Goal: Task Accomplishment & Management: Manage account settings

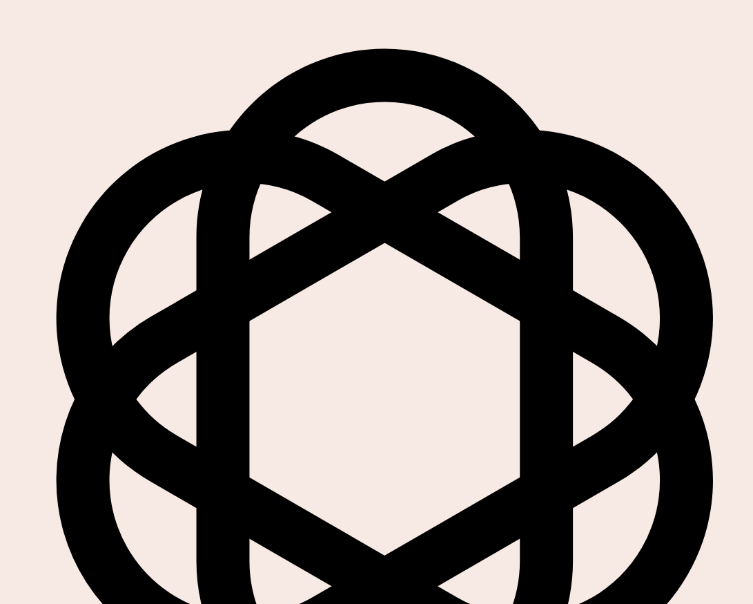
scroll to position [56, 0]
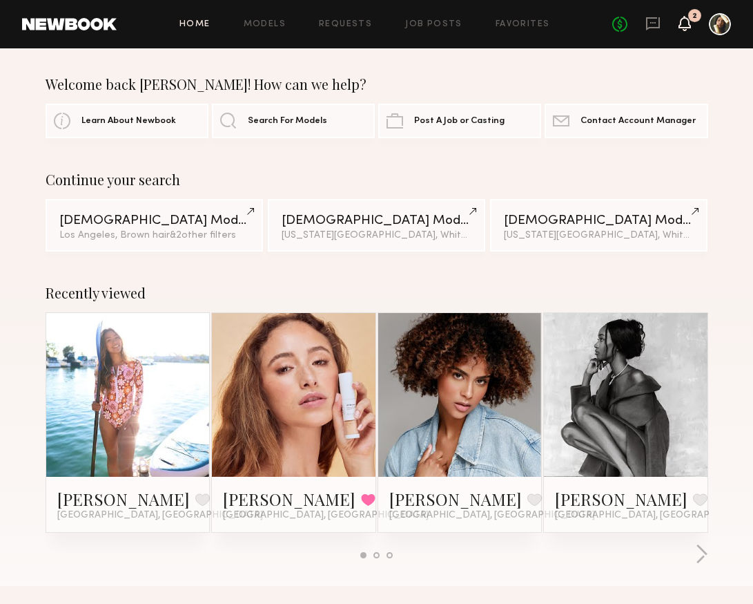
click at [688, 26] on icon at bounding box center [684, 23] width 11 height 10
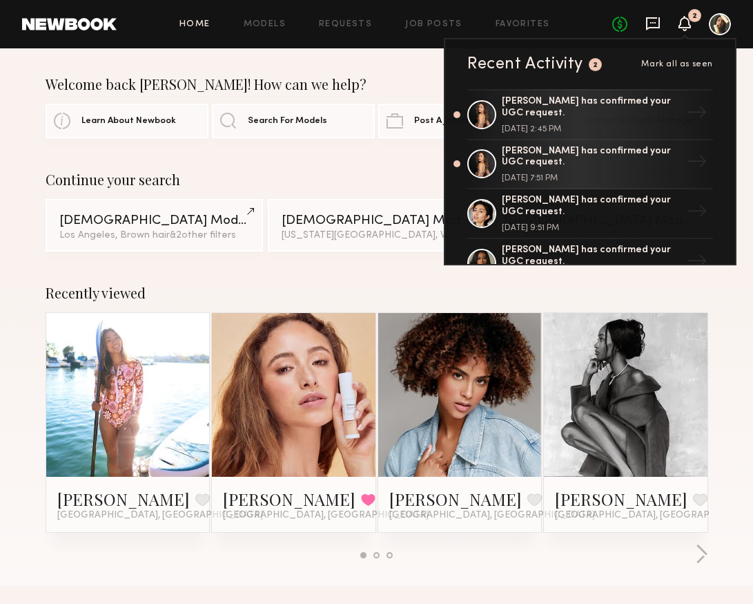
click at [655, 23] on icon at bounding box center [653, 23] width 15 height 15
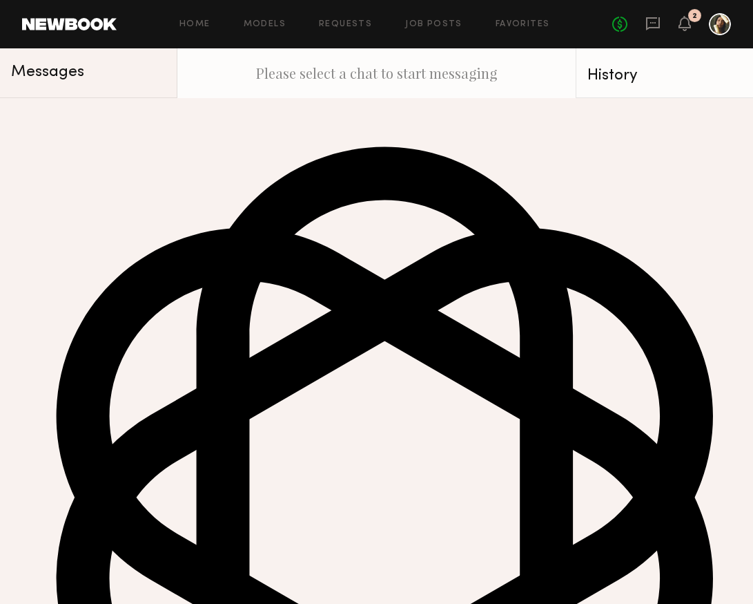
click at [36, 136] on div at bounding box center [26, 124] width 31 height 31
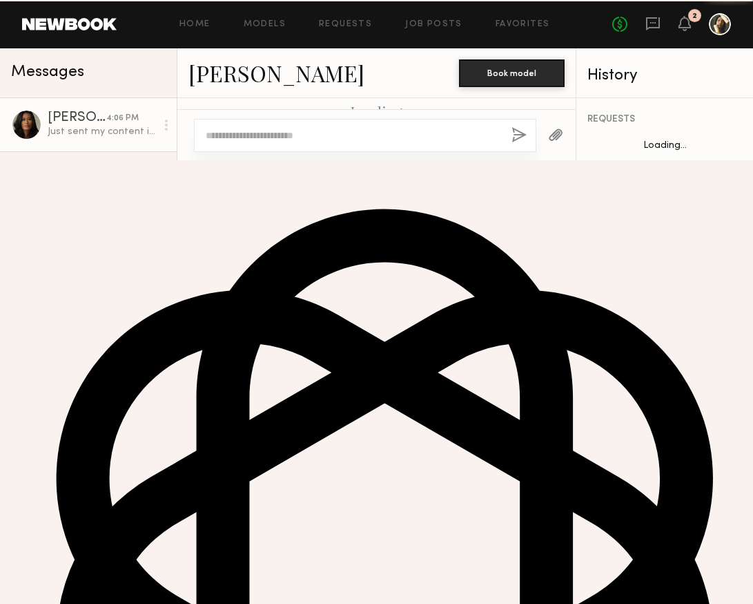
scroll to position [938, 0]
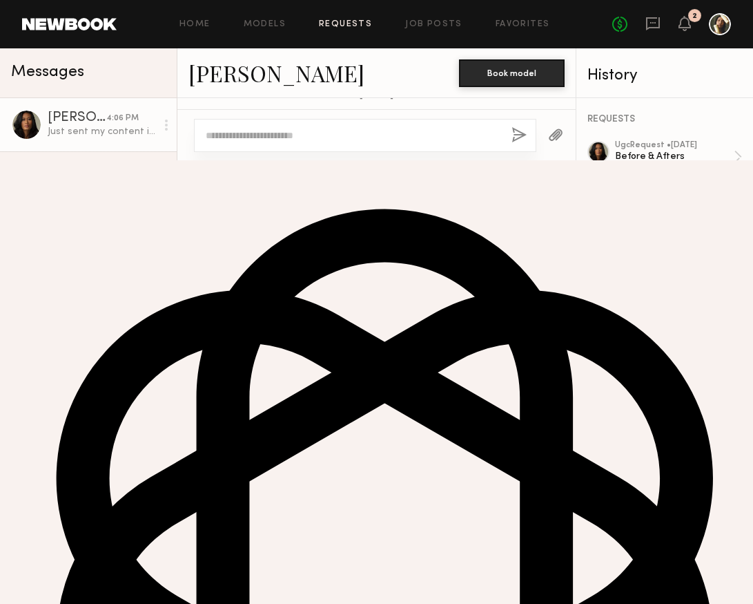
click at [342, 22] on link "Requests" at bounding box center [345, 24] width 53 height 9
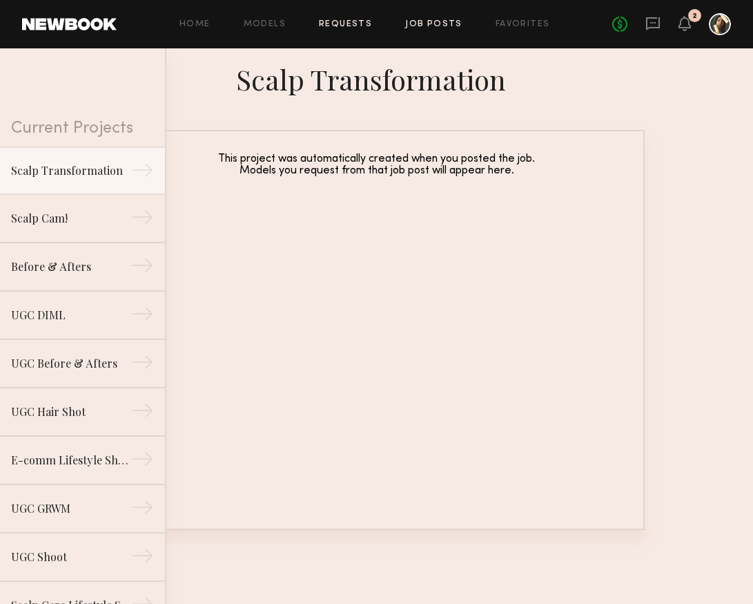
click at [440, 26] on link "Job Posts" at bounding box center [433, 24] width 57 height 9
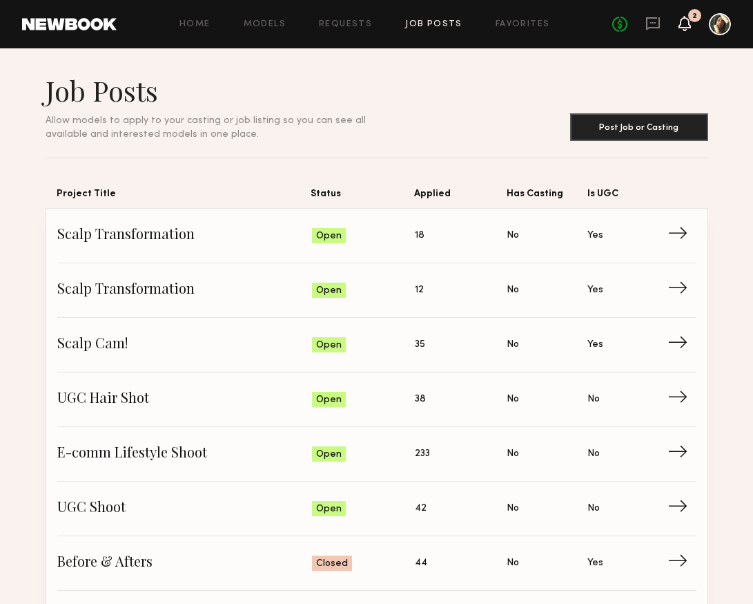
click at [687, 25] on icon at bounding box center [684, 23] width 11 height 10
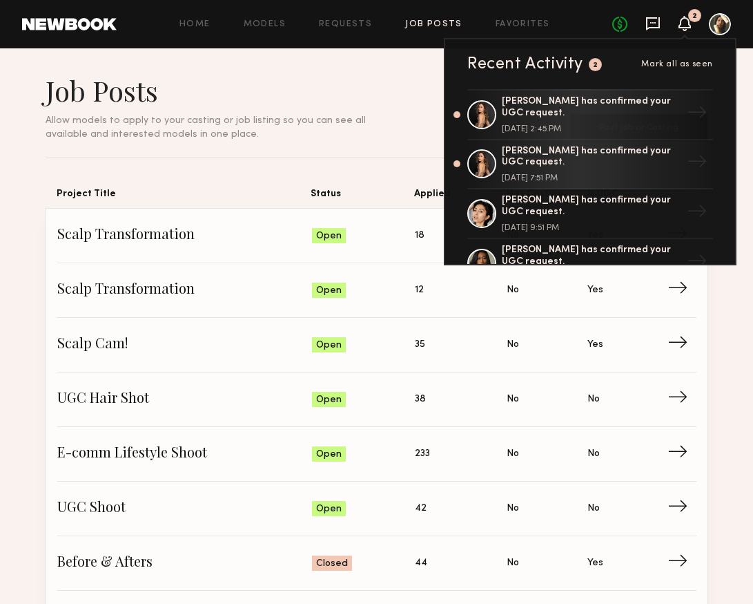
click at [652, 30] on icon at bounding box center [653, 23] width 15 height 15
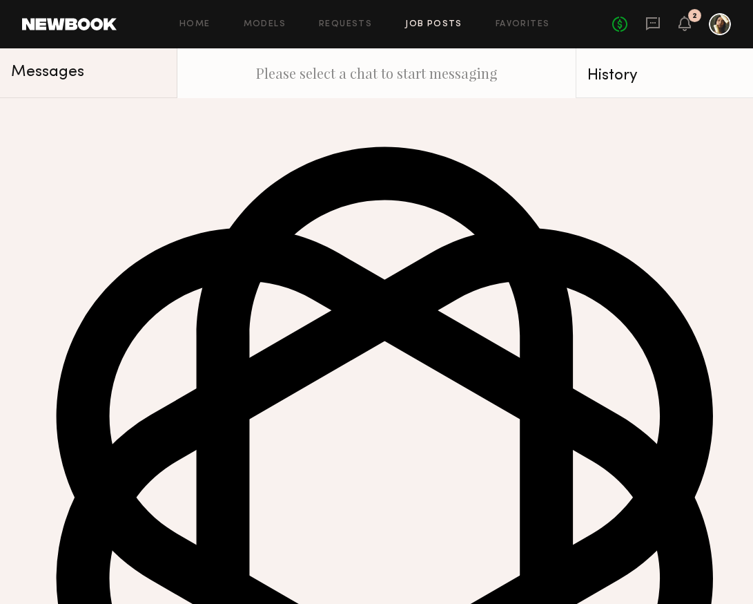
click at [429, 22] on link "Job Posts" at bounding box center [433, 24] width 57 height 9
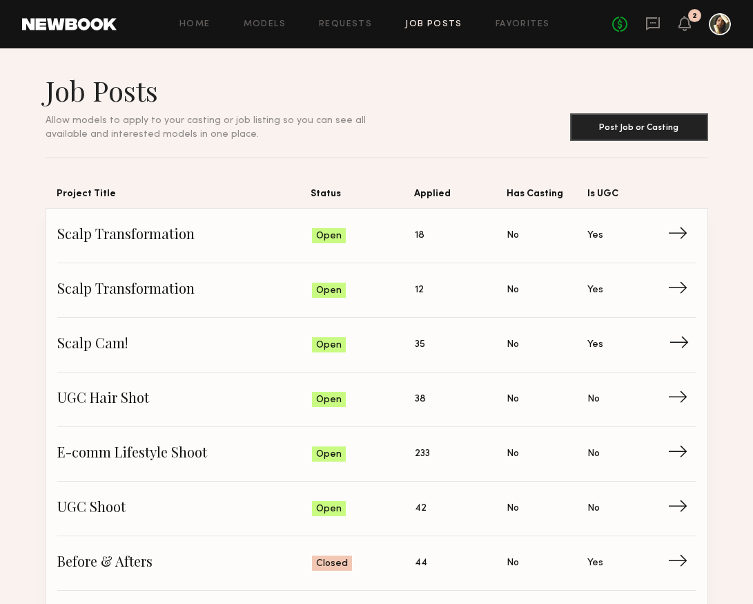
click at [661, 349] on span "Is UGC: Yes" at bounding box center [628, 344] width 80 height 21
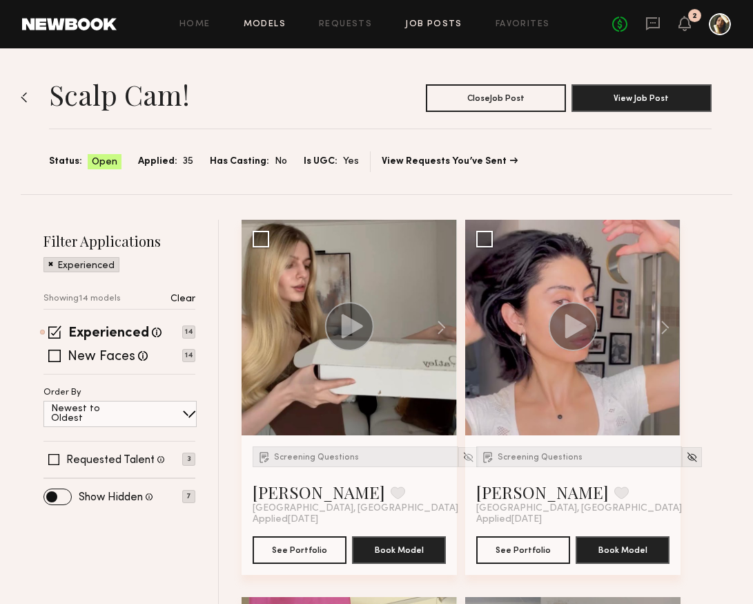
click at [284, 28] on link "Models" at bounding box center [265, 24] width 42 height 9
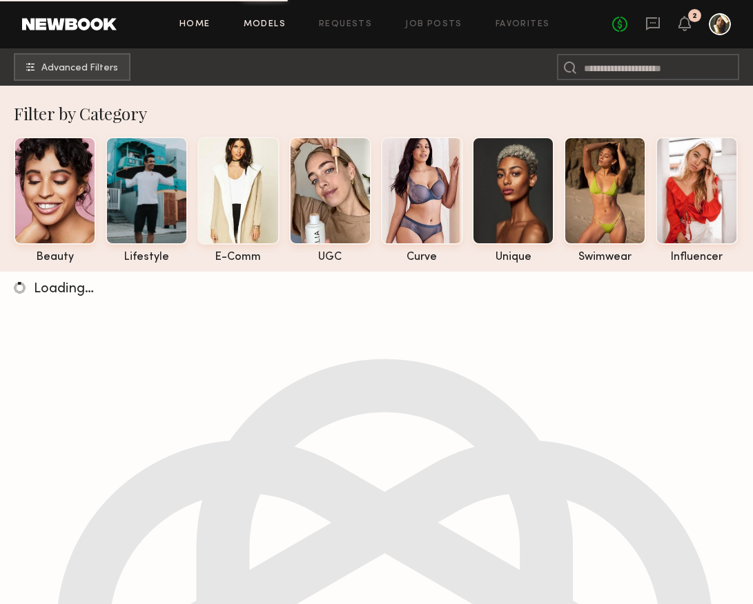
click at [188, 28] on link "Home" at bounding box center [195, 24] width 31 height 9
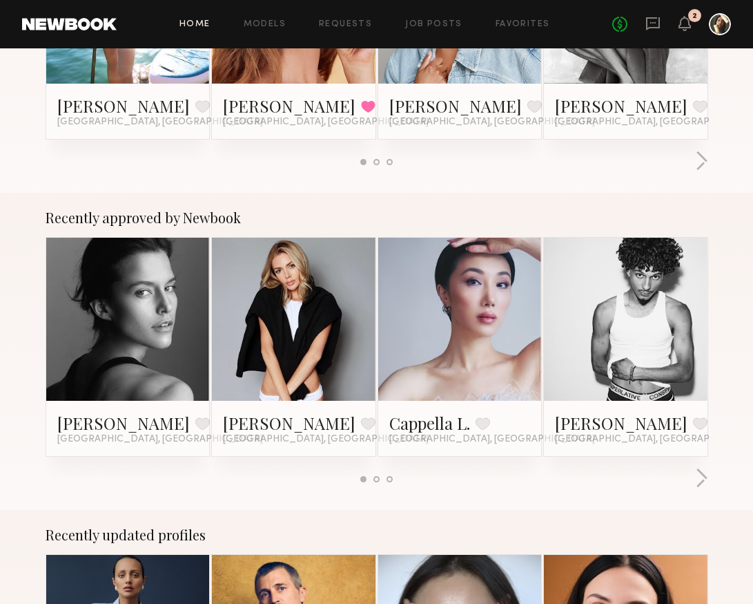
scroll to position [492, 0]
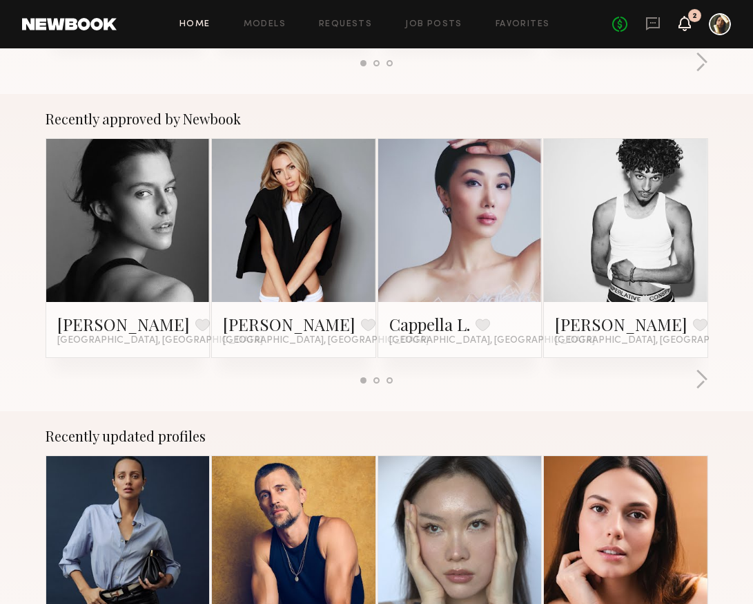
click at [679, 25] on icon at bounding box center [684, 23] width 11 height 10
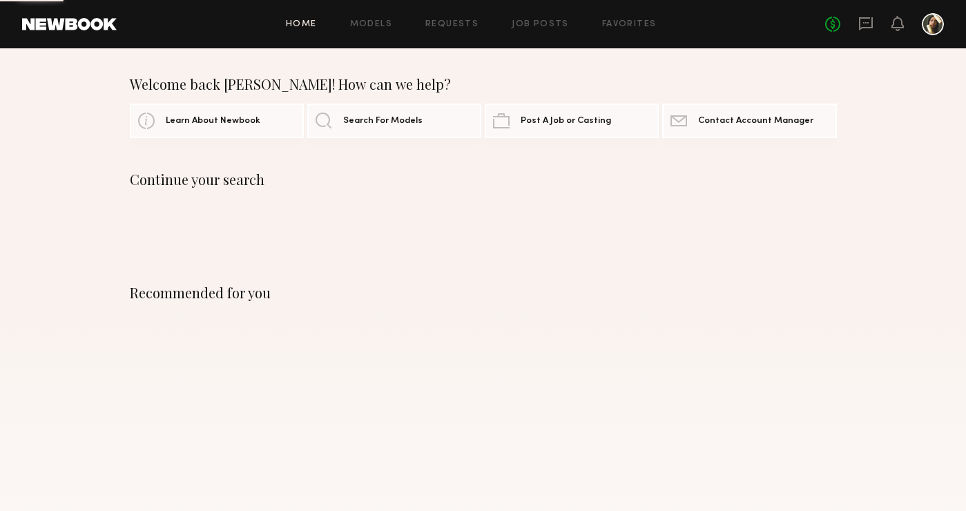
scroll to position [148, 0]
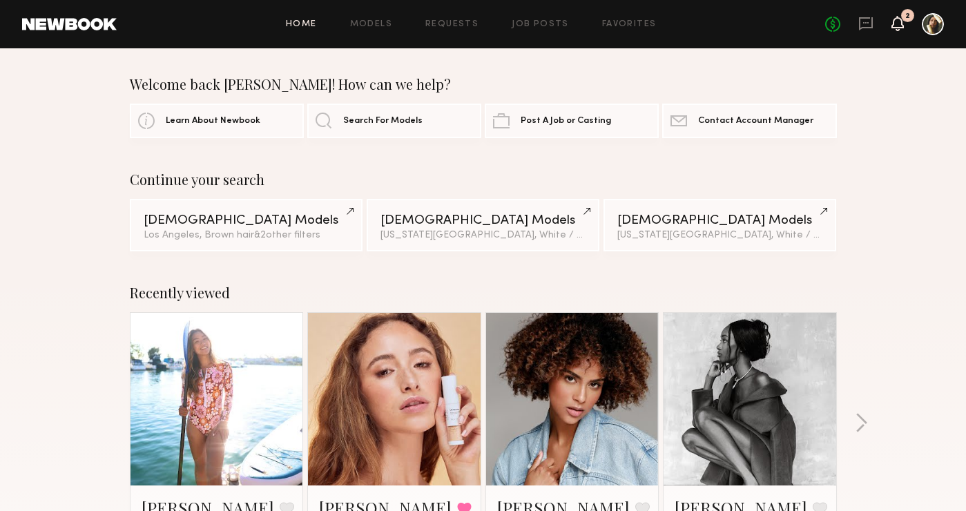
click at [898, 28] on icon at bounding box center [897, 23] width 12 height 15
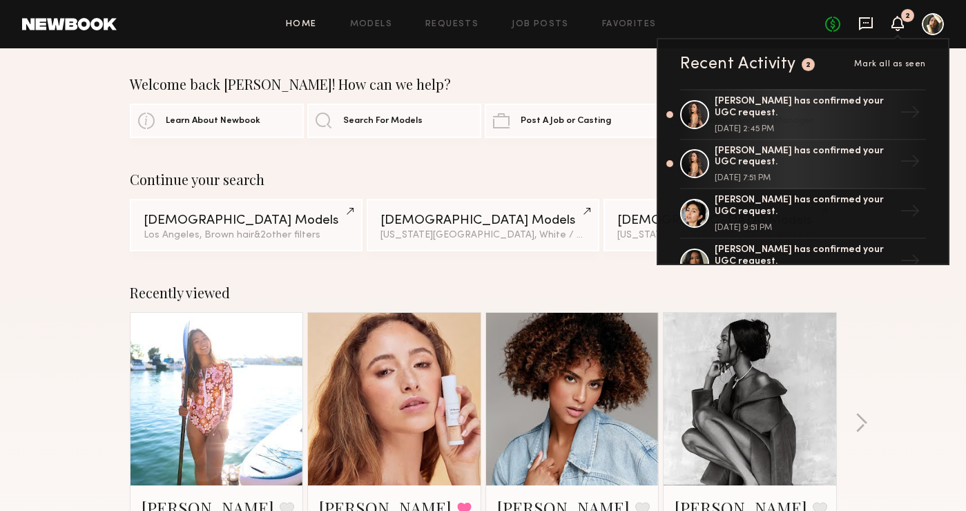
click at [868, 25] on icon at bounding box center [865, 23] width 15 height 15
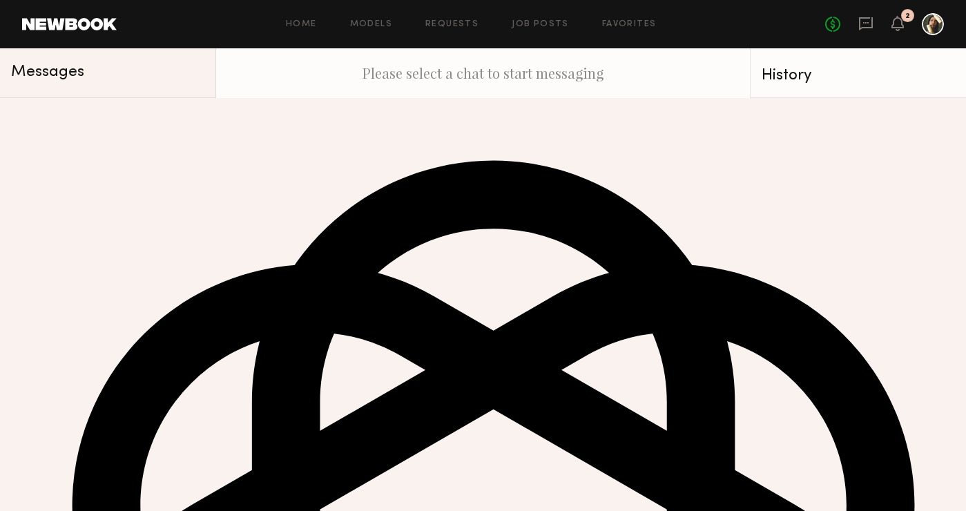
click at [155, 122] on div "4:06 PM" at bounding box center [161, 118] width 32 height 13
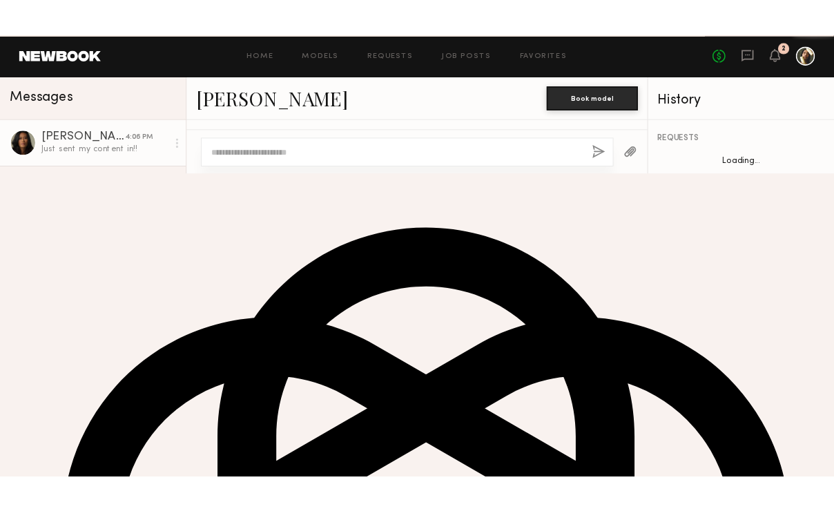
scroll to position [1031, 0]
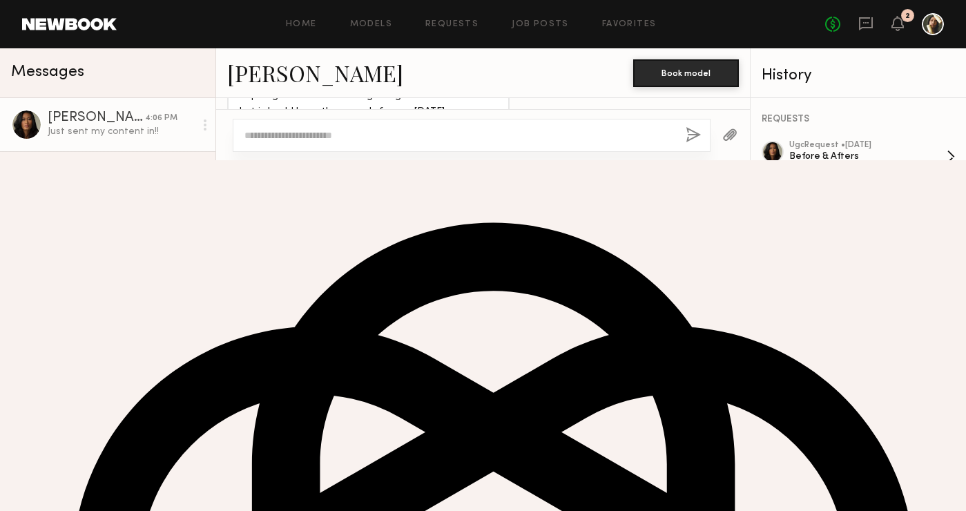
click at [876, 157] on div "Before & Afters" at bounding box center [867, 156] width 157 height 13
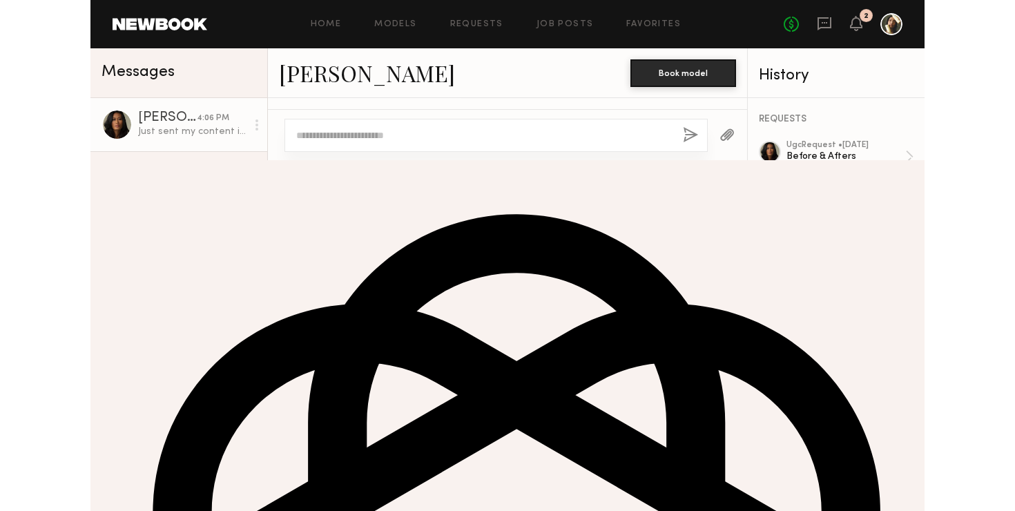
scroll to position [817, 0]
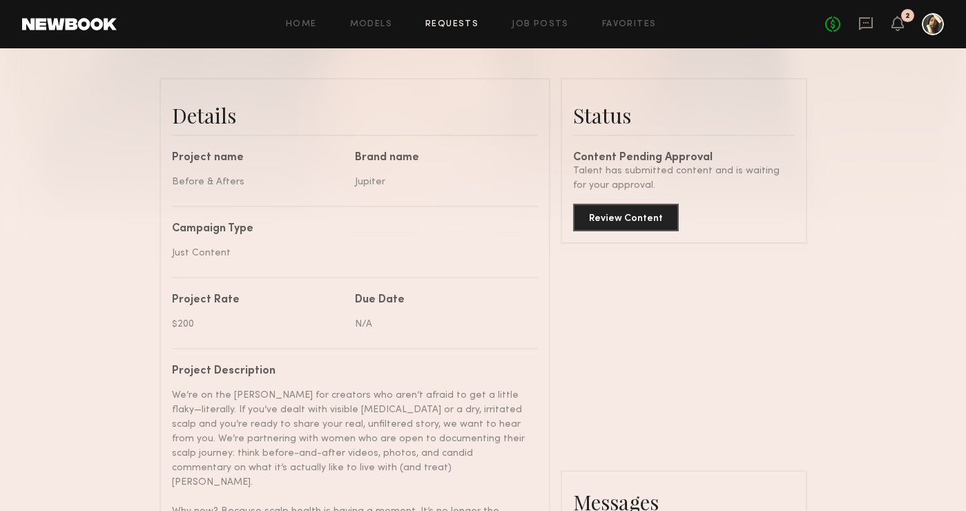
scroll to position [340, 0]
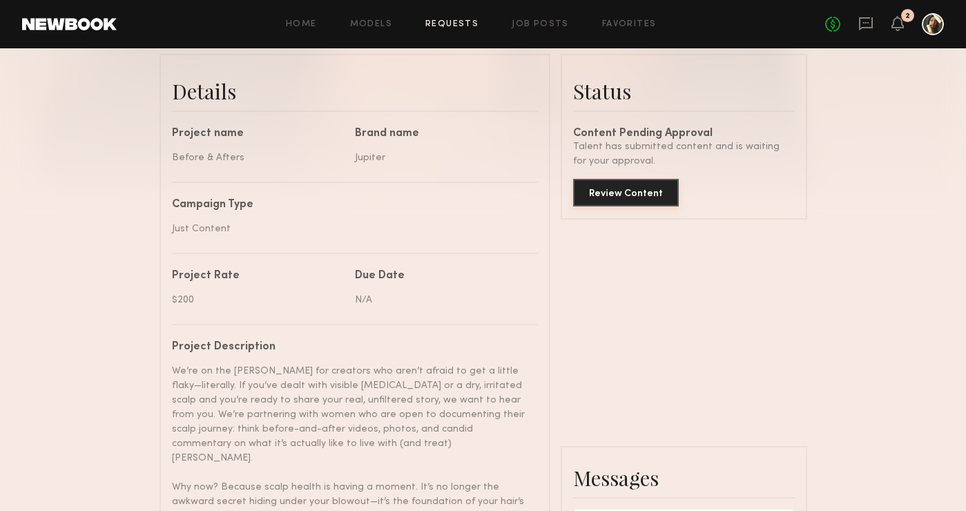
click at [646, 206] on button "Review Content" at bounding box center [626, 193] width 106 height 28
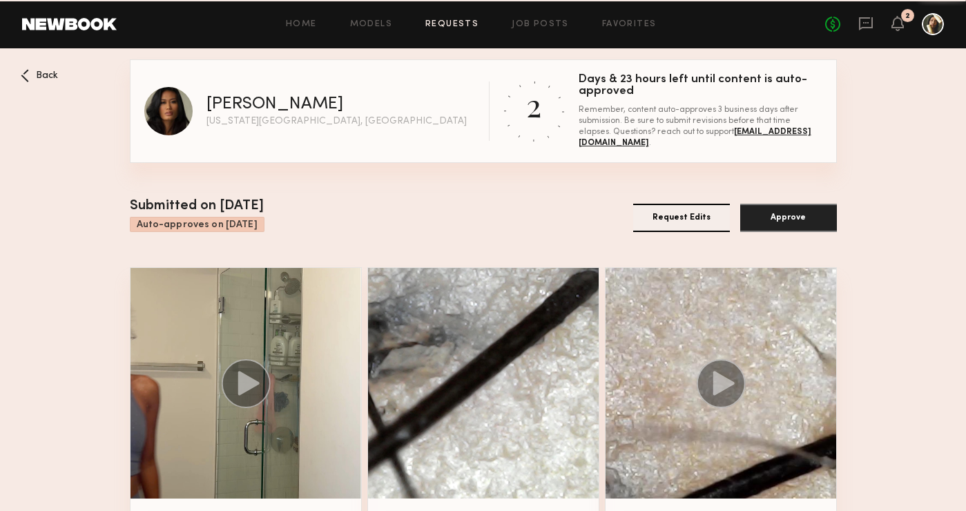
scroll to position [52, 0]
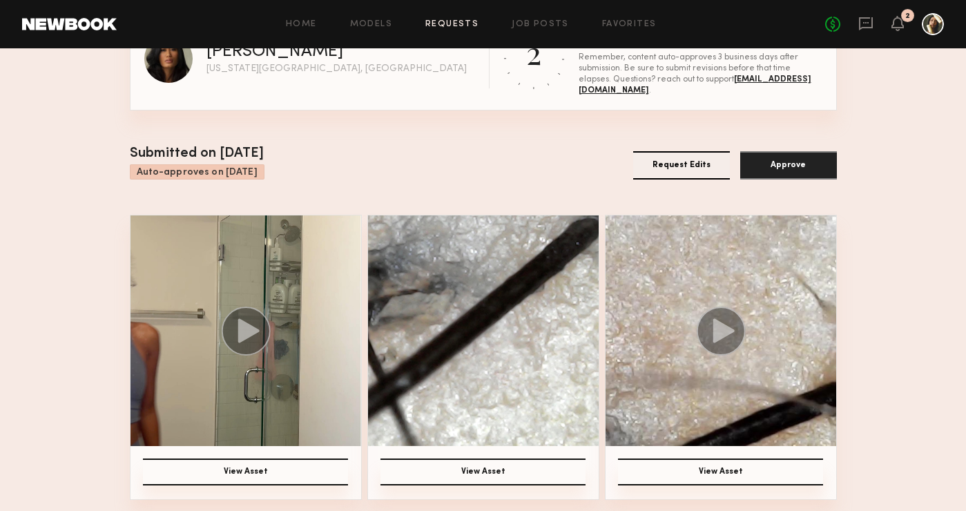
click at [261, 325] on circle at bounding box center [245, 331] width 49 height 49
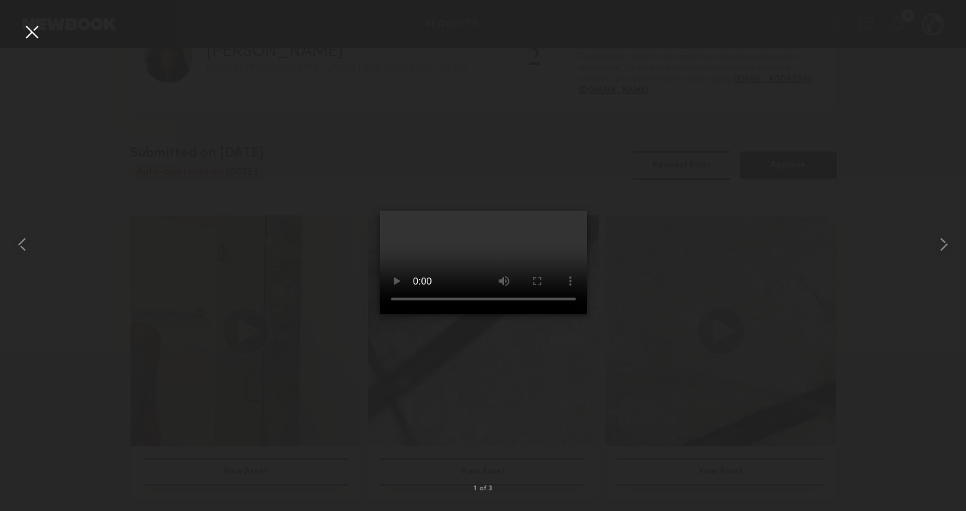
click at [725, 318] on div at bounding box center [483, 244] width 966 height 445
click at [716, 331] on div at bounding box center [483, 244] width 966 height 445
click at [735, 175] on div at bounding box center [483, 244] width 966 height 445
click at [17, 26] on div at bounding box center [19, 244] width 39 height 445
click at [26, 29] on div at bounding box center [32, 32] width 22 height 22
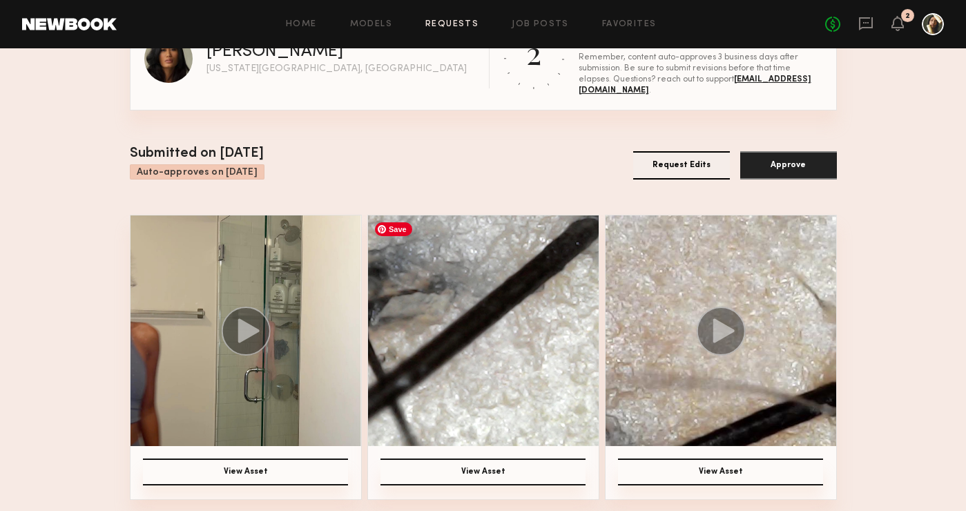
click at [479, 334] on img at bounding box center [483, 330] width 231 height 231
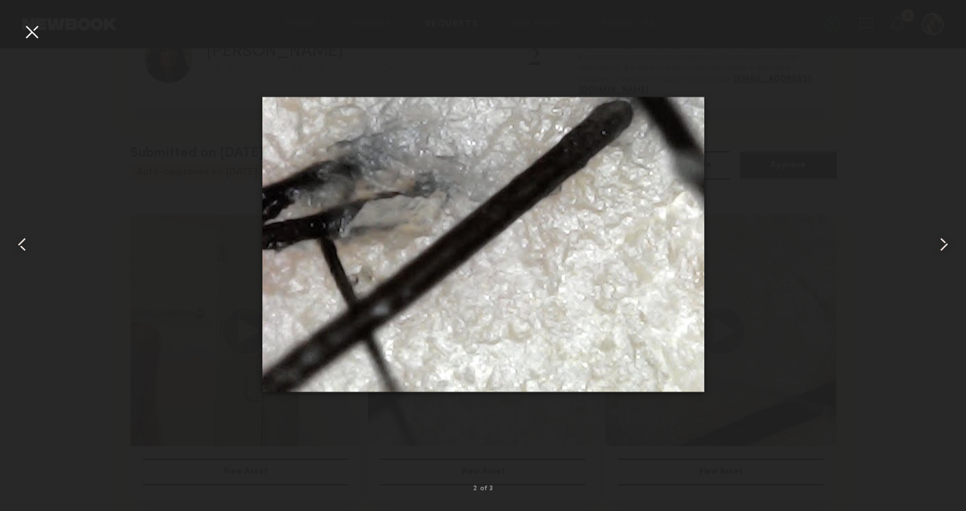
click at [948, 249] on common-icon at bounding box center [944, 244] width 22 height 22
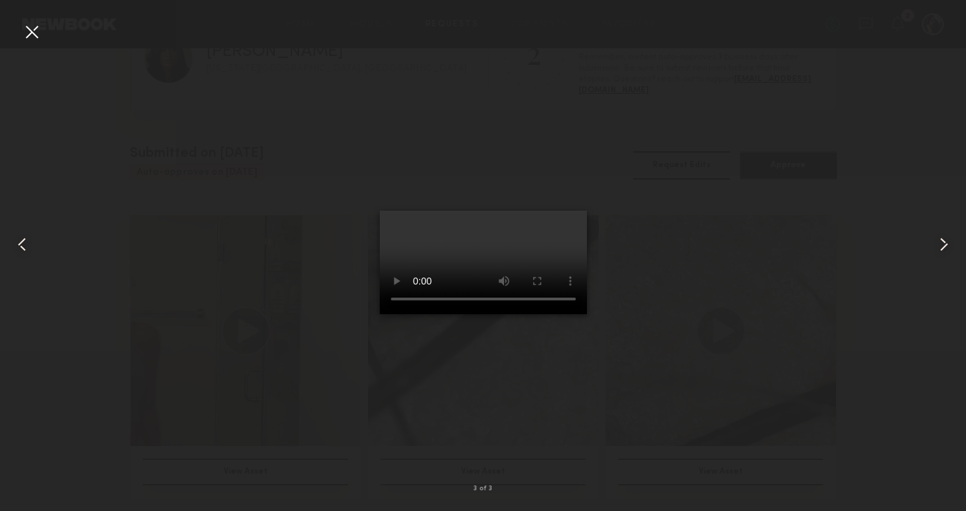
click at [28, 248] on common-icon at bounding box center [22, 244] width 22 height 22
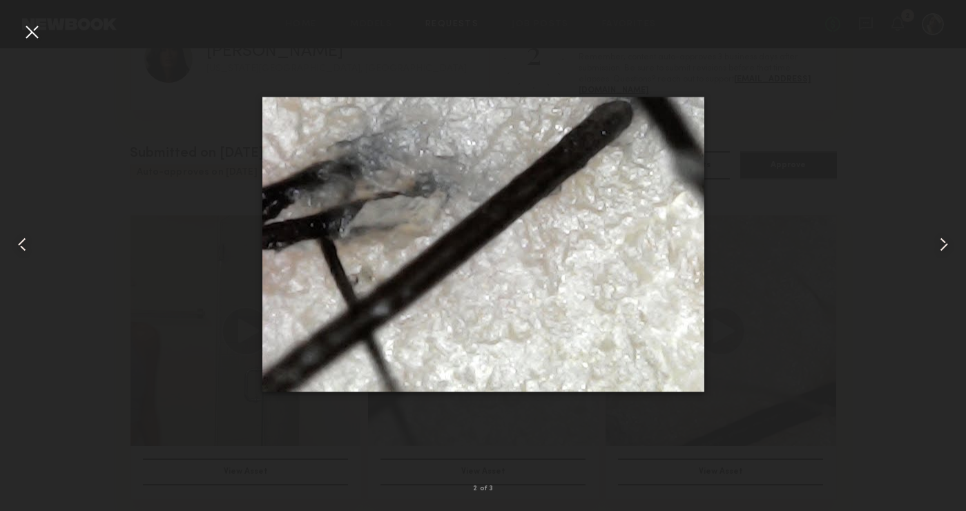
click at [948, 240] on common-icon at bounding box center [944, 244] width 22 height 22
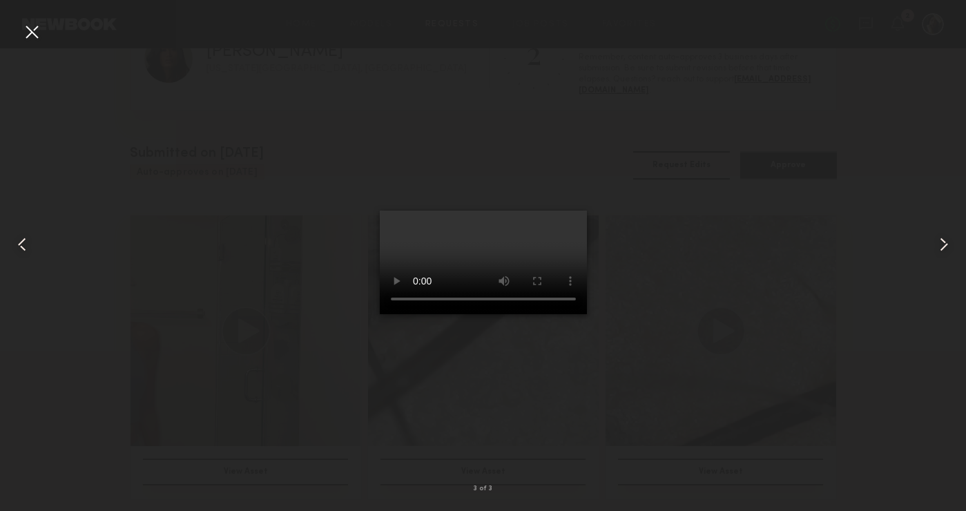
click at [22, 244] on common-icon at bounding box center [22, 244] width 22 height 22
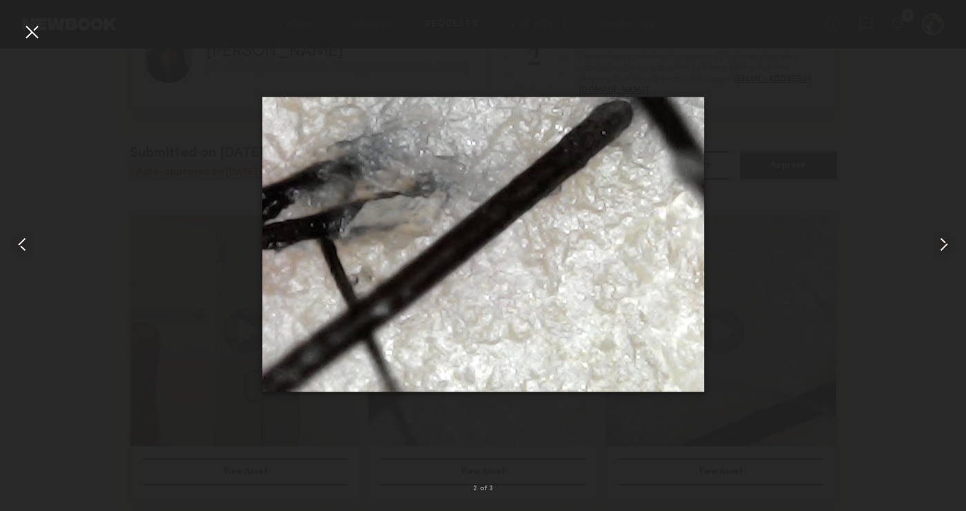
click at [851, 109] on div at bounding box center [483, 244] width 966 height 445
